Goal: Information Seeking & Learning: Get advice/opinions

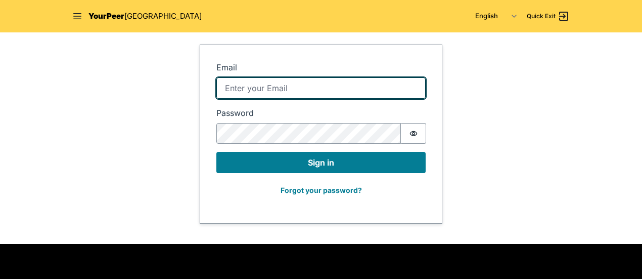
click at [301, 89] on input "Email" at bounding box center [320, 87] width 209 height 21
type input "[EMAIL_ADDRESS][DOMAIN_NAME]"
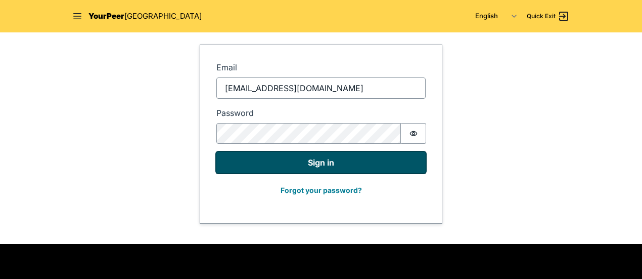
click at [334, 168] on button "Sign in" at bounding box center [320, 162] width 209 height 21
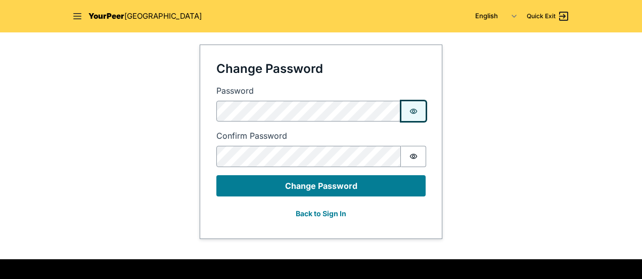
click at [419, 111] on button "Password is hidden" at bounding box center [413, 111] width 25 height 21
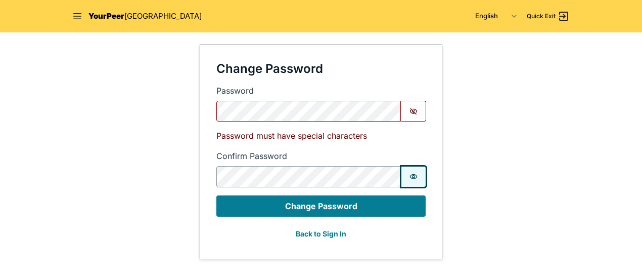
click at [408, 179] on button "Password is hidden" at bounding box center [413, 176] width 25 height 21
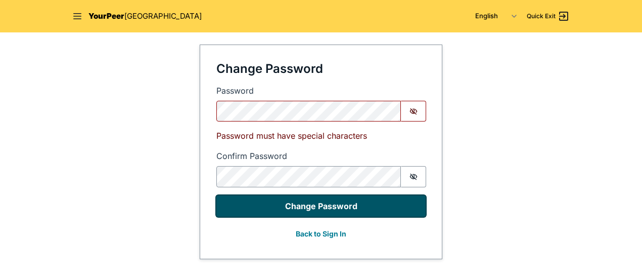
click at [342, 206] on button "Change Password" at bounding box center [320, 205] width 209 height 21
click at [345, 208] on button "Change Password" at bounding box center [320, 205] width 209 height 21
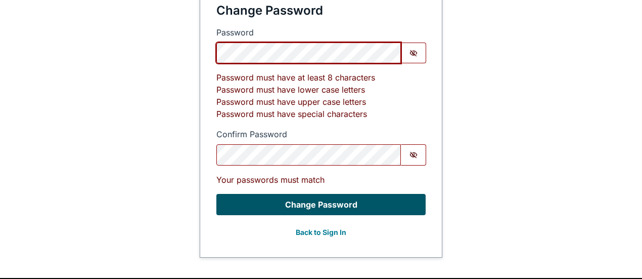
scroll to position [73, 0]
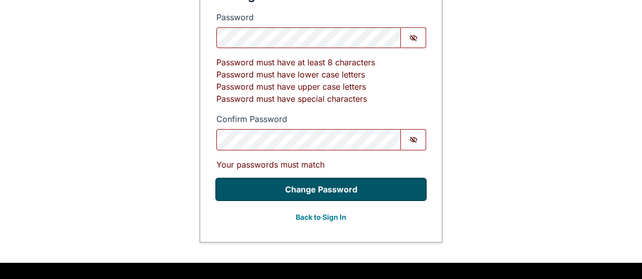
click at [370, 185] on button "Change Password" at bounding box center [320, 189] width 209 height 21
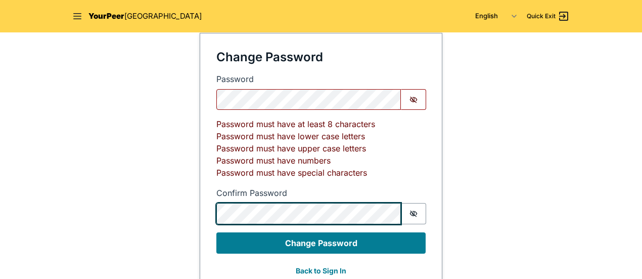
scroll to position [0, 0]
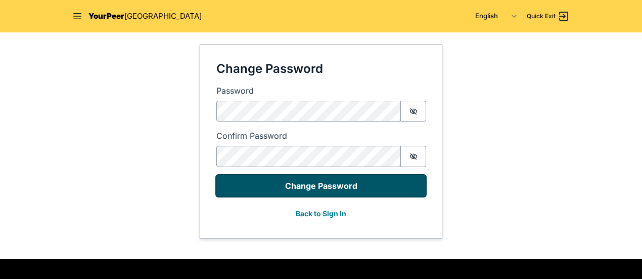
click at [334, 183] on button "Change Password" at bounding box center [320, 185] width 209 height 21
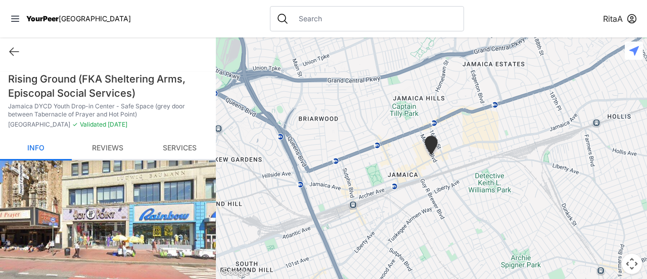
click at [109, 150] on link "Reviews" at bounding box center [108, 149] width 72 height 24
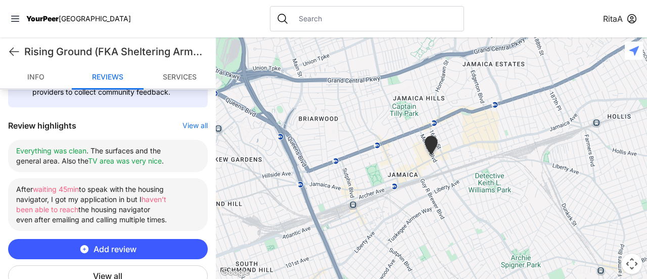
scroll to position [375, 0]
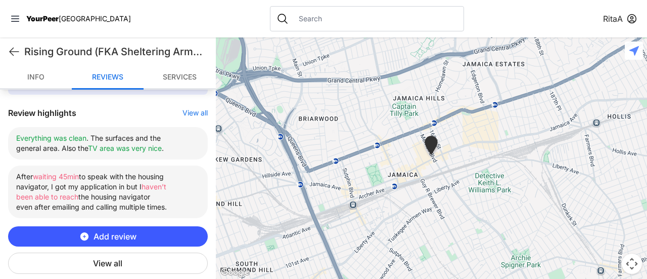
click at [104, 260] on button "View all" at bounding box center [108, 262] width 200 height 21
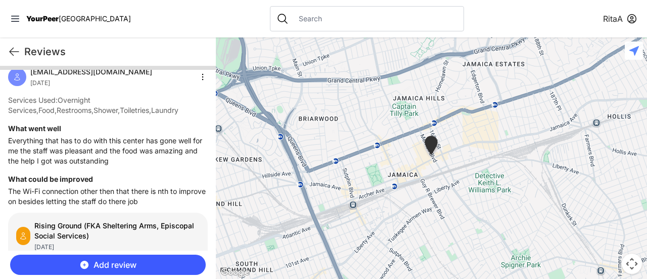
scroll to position [273, 0]
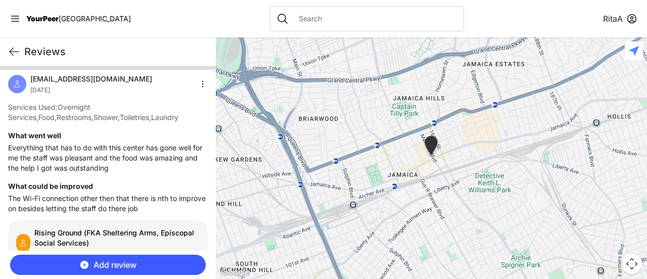
click at [199, 84] on html "View map Close panel YourPeer NYC Quick Exit Single Adult Families Soup Kitchen…" at bounding box center [323, 139] width 647 height 279
click at [159, 165] on html "View map Close panel YourPeer NYC Quick Exit Single Adult Families Soup Kitchen…" at bounding box center [323, 139] width 647 height 279
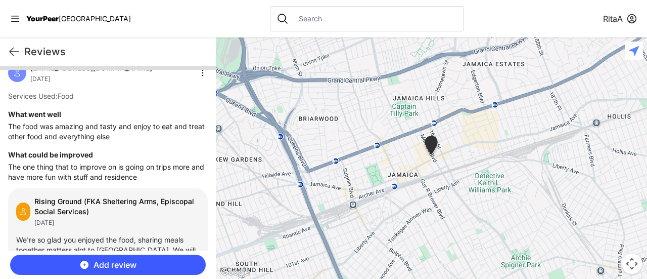
scroll to position [0, 0]
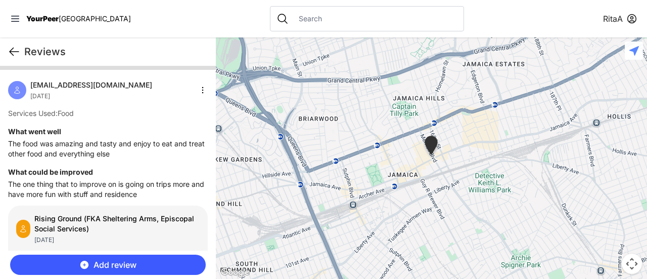
click at [18, 47] on icon at bounding box center [14, 52] width 12 height 12
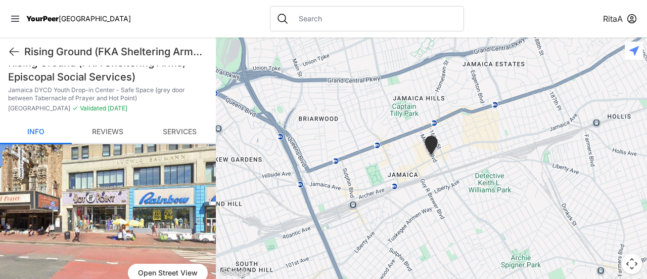
click at [106, 128] on link "Reviews" at bounding box center [108, 132] width 72 height 24
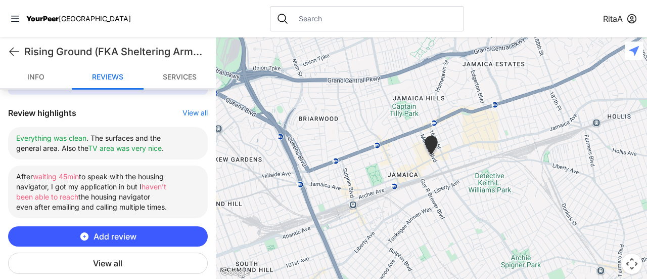
scroll to position [375, 0]
copy li "fter waiting 45min to speak with the housing navigator, I got my application in…"
click at [110, 258] on button "View all" at bounding box center [108, 262] width 200 height 21
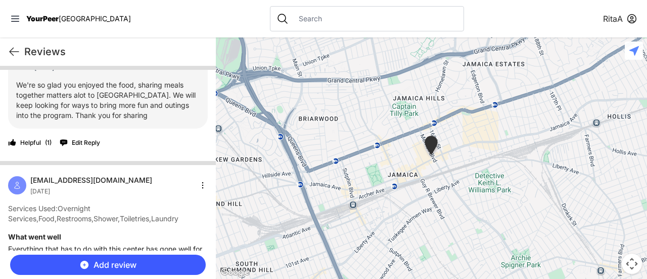
scroll to position [165, 0]
